Goal: Register for event/course

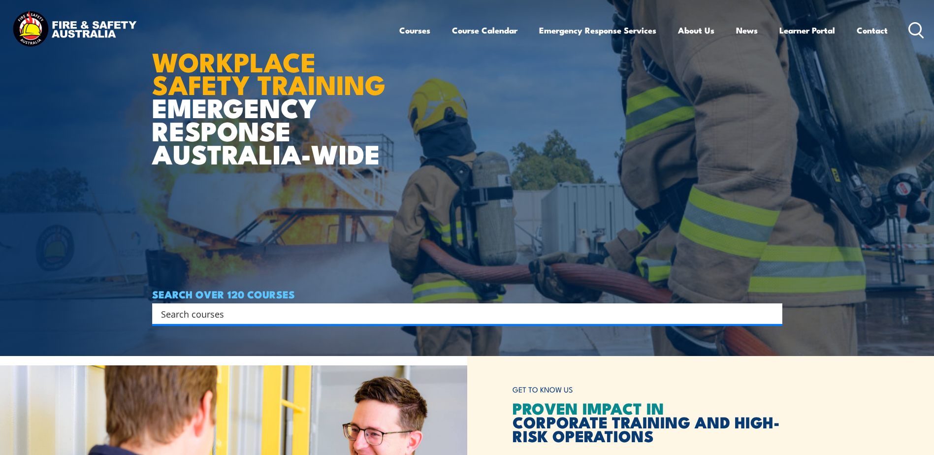
scroll to position [246, 0]
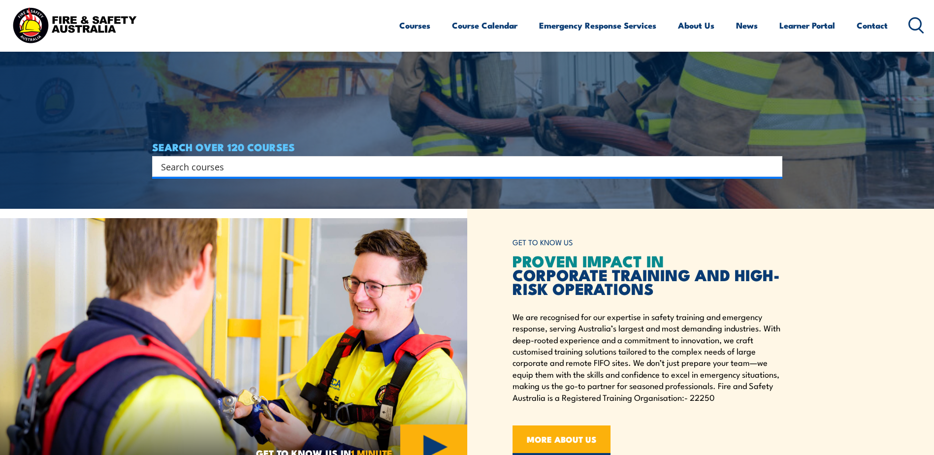
click at [243, 155] on div "SEARCH OVER 120 COURSES Search Filter by Locations Australian Capital Territory…" at bounding box center [467, 158] width 630 height 35
click at [237, 171] on input "Search input" at bounding box center [460, 166] width 599 height 15
type input "fire warden"
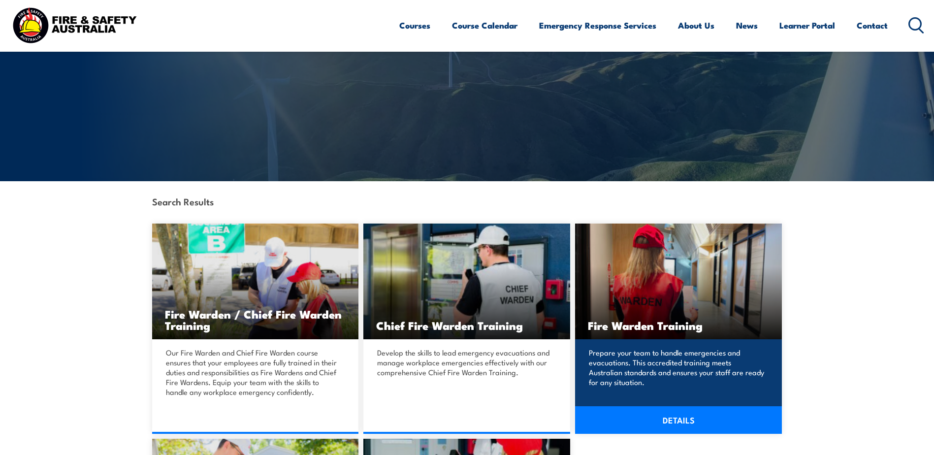
scroll to position [197, 0]
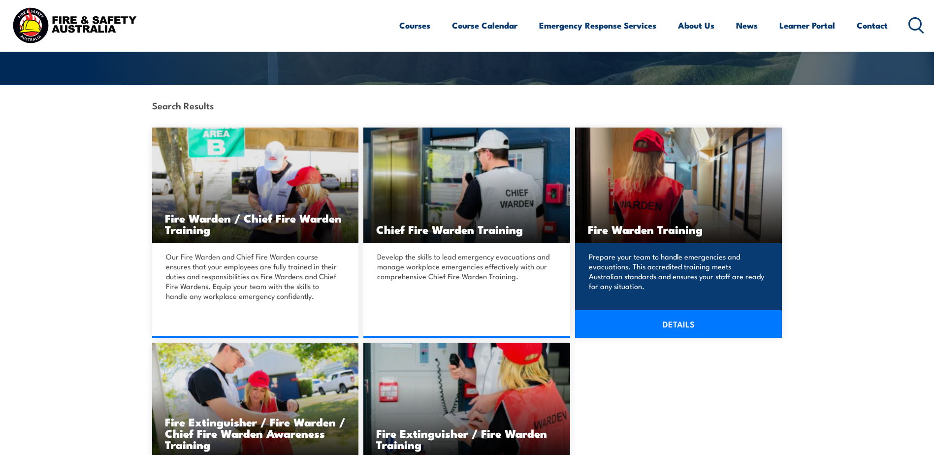
click at [648, 205] on img at bounding box center [678, 185] width 207 height 116
click at [682, 322] on link "DETAILS" at bounding box center [678, 324] width 207 height 28
click at [653, 226] on h3 "Fire Warden Training" at bounding box center [678, 228] width 181 height 11
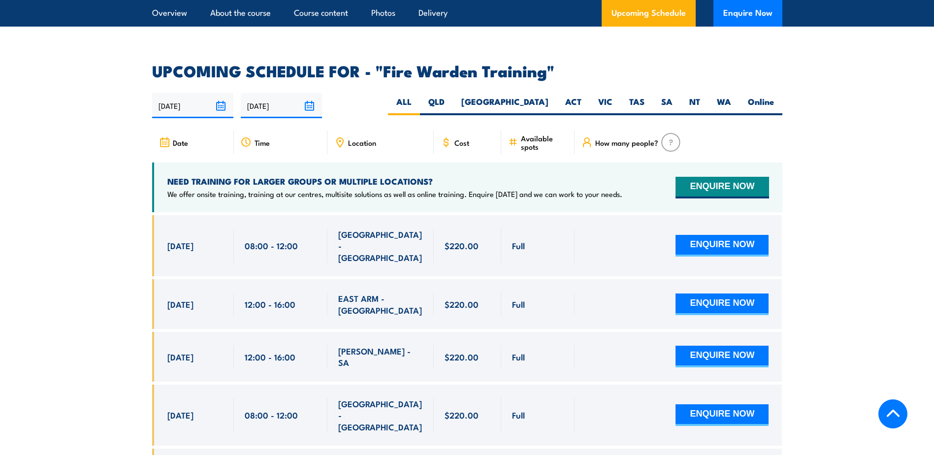
scroll to position [1723, 0]
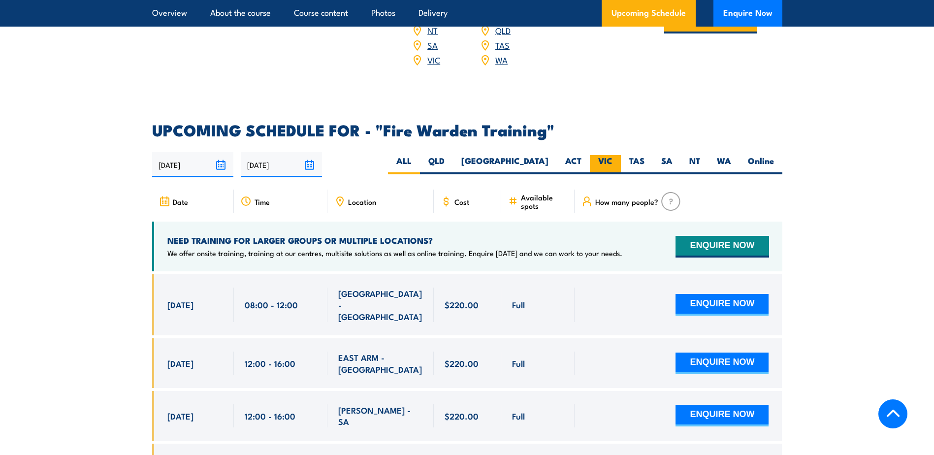
click at [609, 155] on label "VIC" at bounding box center [605, 164] width 31 height 19
click at [600, 155] on label "VIC" at bounding box center [605, 164] width 31 height 19
click at [612, 155] on input "VIC" at bounding box center [615, 158] width 6 height 6
radio input "true"
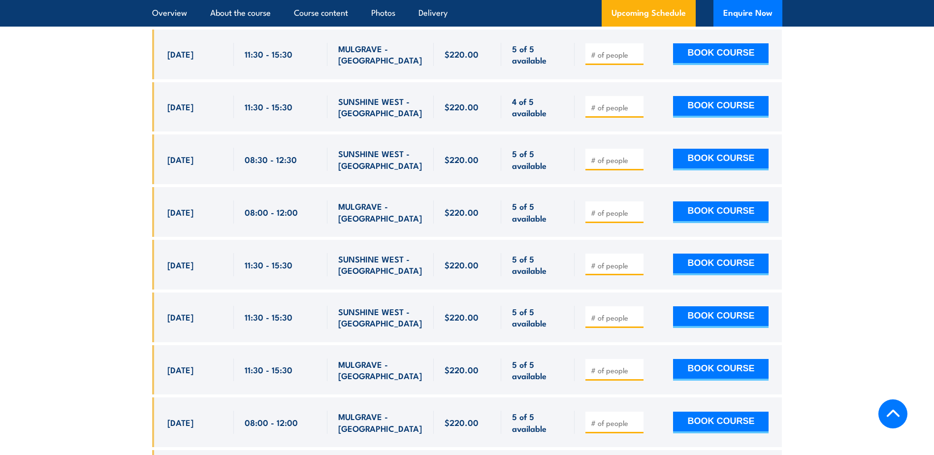
scroll to position [2313, 0]
